Goal: Task Accomplishment & Management: Manage account settings

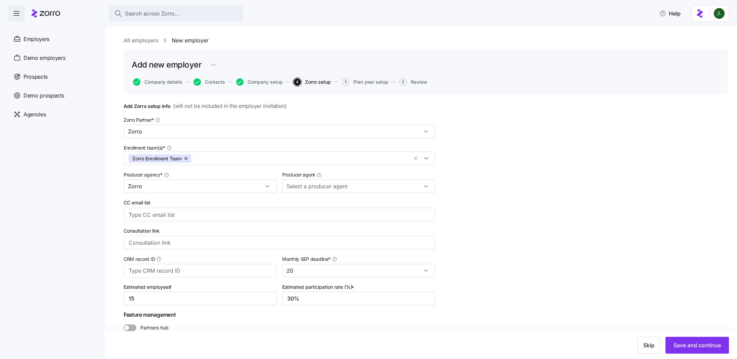
click at [185, 15] on div "Search across Zorro..." at bounding box center [176, 13] width 124 height 8
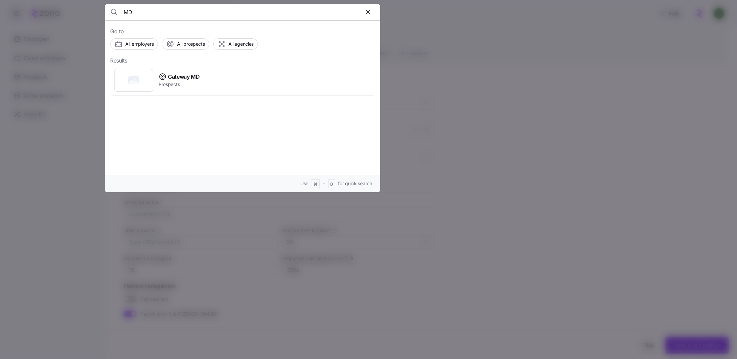
type input "M"
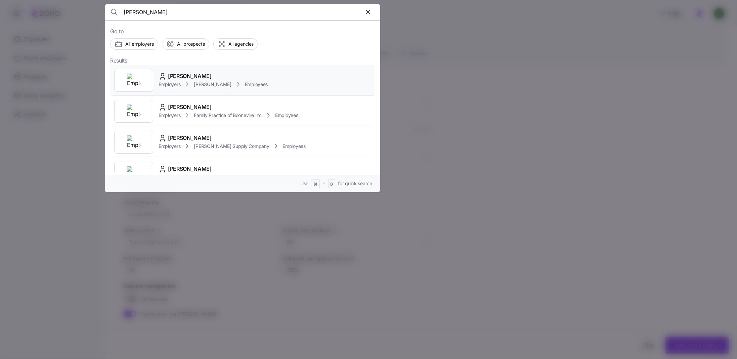
type input "[PERSON_NAME]"
click at [198, 79] on span "[PERSON_NAME]" at bounding box center [190, 76] width 44 height 8
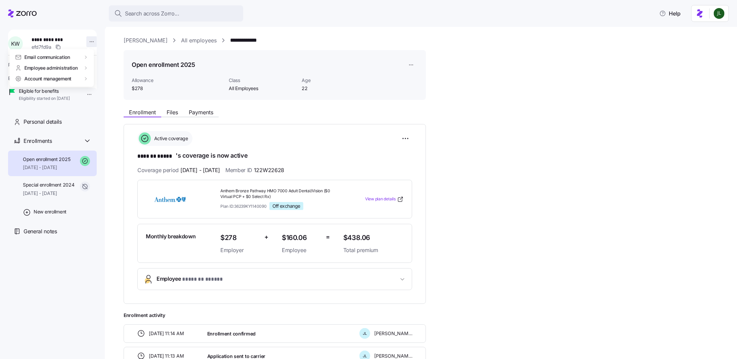
click at [86, 40] on html "**********" at bounding box center [368, 177] width 737 height 355
click at [116, 110] on div "Edit company email" at bounding box center [117, 110] width 43 height 7
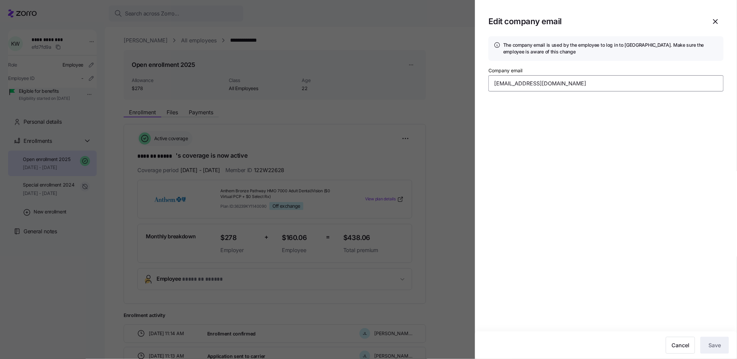
drag, startPoint x: 582, startPoint y: 83, endPoint x: 437, endPoint y: 71, distance: 145.5
click at [437, 355] on div "Edit company email The company email is used by the employee to log in to Zorro…" at bounding box center [368, 355] width 737 height 0
paste input "[EMAIL_ADDRESS]"
click at [621, 243] on section "Edit company email The company email is used by the employee to log in to Zorro…" at bounding box center [606, 179] width 262 height 359
click at [578, 85] on input "[EMAIL_ADDRESS][DOMAIN_NAME]" at bounding box center [605, 83] width 235 height 16
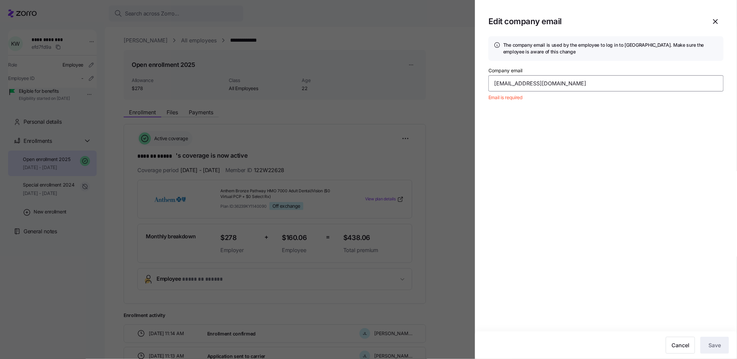
click at [494, 84] on input "[EMAIL_ADDRESS][DOMAIN_NAME]" at bounding box center [605, 83] width 235 height 16
click at [495, 84] on input "[EMAIL_ADDRESS][DOMAIN_NAME]" at bounding box center [605, 83] width 235 height 16
click at [711, 352] on button "Save" at bounding box center [714, 344] width 29 height 17
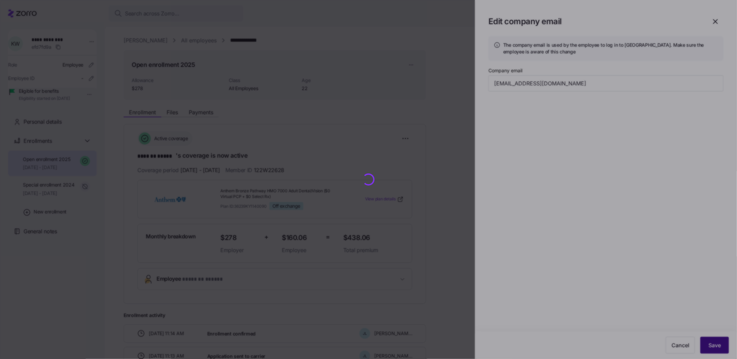
type input "[EMAIL_ADDRESS][DOMAIN_NAME]"
